Goal: Transaction & Acquisition: Purchase product/service

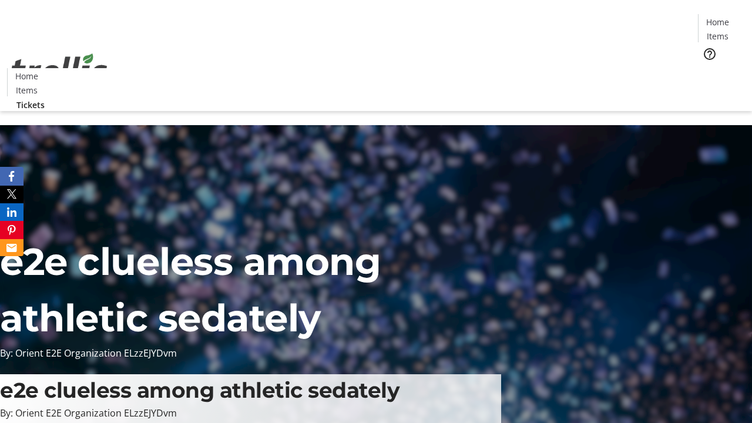
click at [708, 68] on span "Tickets" at bounding box center [722, 74] width 28 height 12
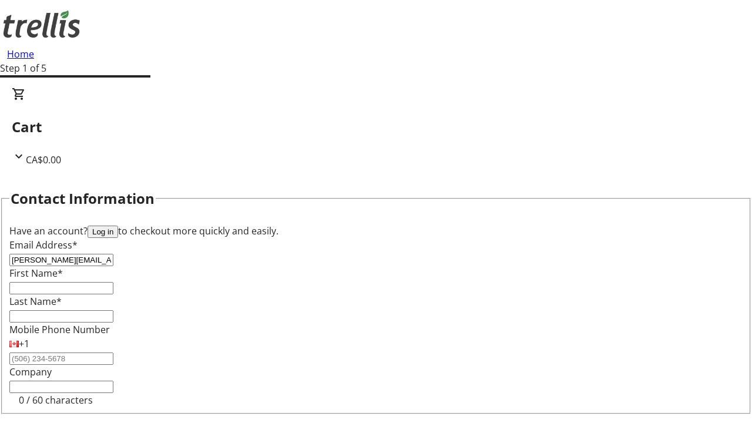
type input "[PERSON_NAME][EMAIL_ADDRESS][DOMAIN_NAME]"
type input "[PERSON_NAME]"
